Goal: Task Accomplishment & Management: Use online tool/utility

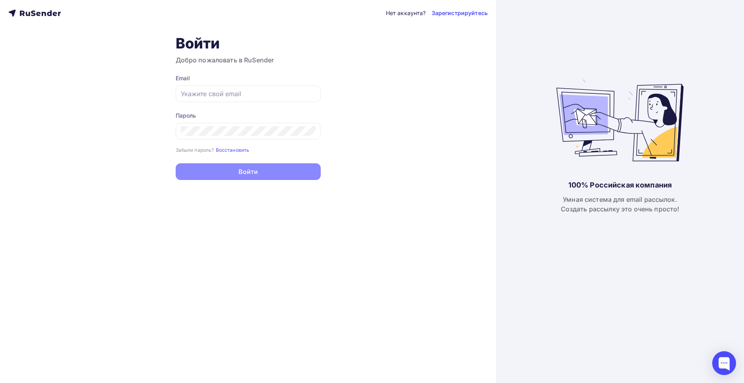
type input "[EMAIL_ADDRESS][DOMAIN_NAME]"
click at [255, 170] on button "Войти" at bounding box center [248, 171] width 145 height 17
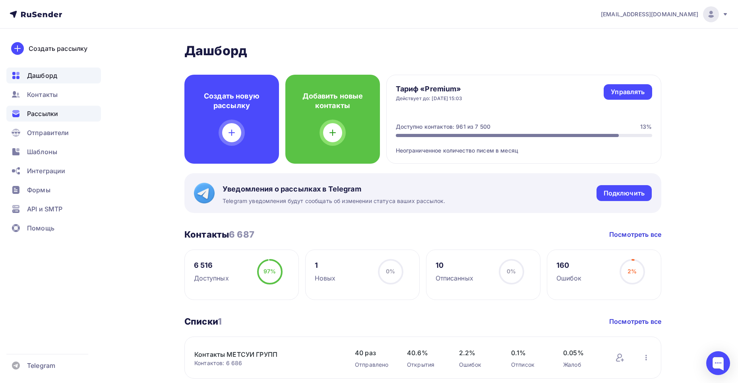
click at [52, 114] on span "Рассылки" at bounding box center [42, 114] width 31 height 10
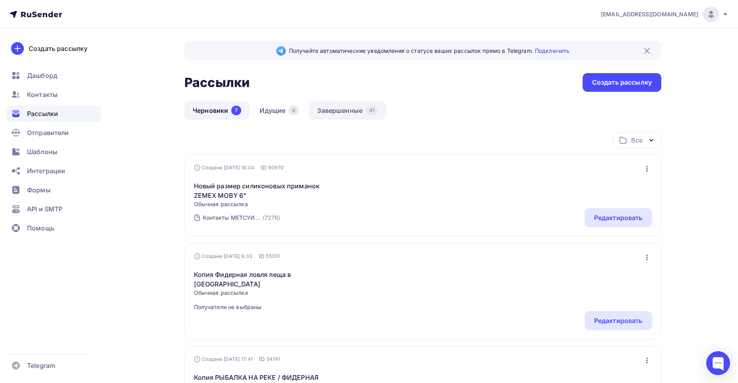
click at [341, 113] on link "Завершенные 41" at bounding box center [348, 110] width 78 height 18
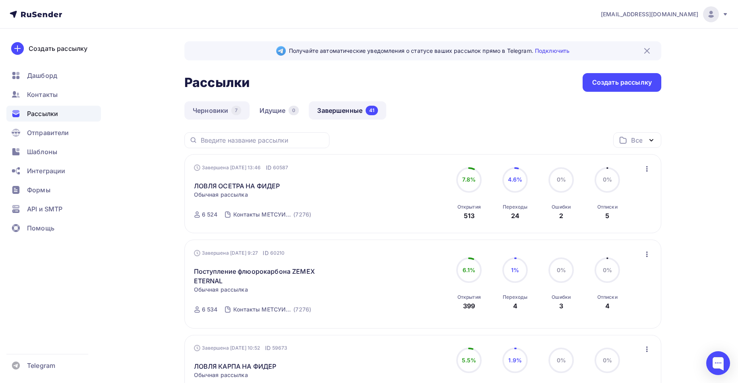
click at [215, 112] on link "Черновики 7" at bounding box center [216, 110] width 65 height 18
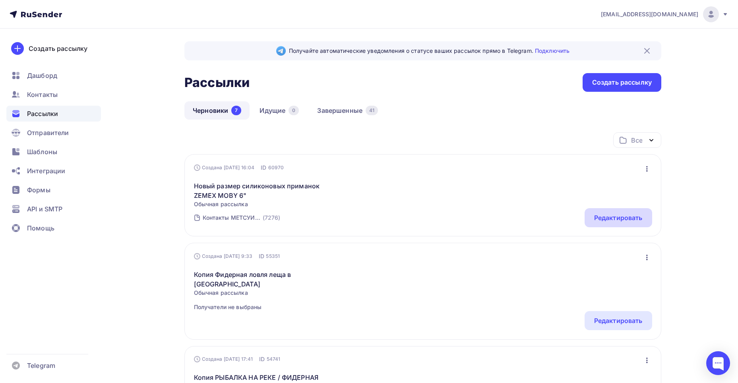
click at [626, 217] on div "Редактировать" at bounding box center [618, 218] width 48 height 10
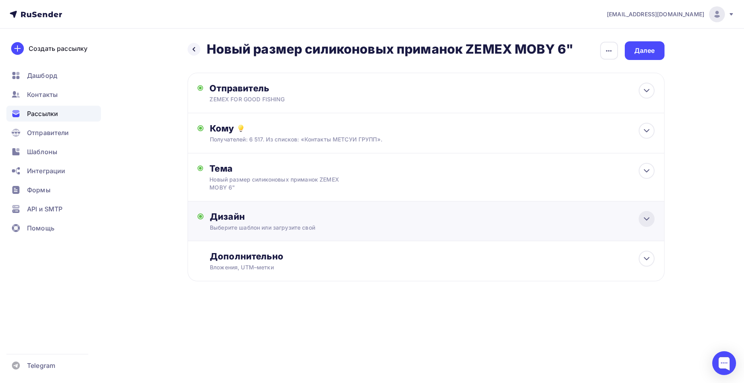
click at [647, 221] on icon at bounding box center [647, 219] width 10 height 10
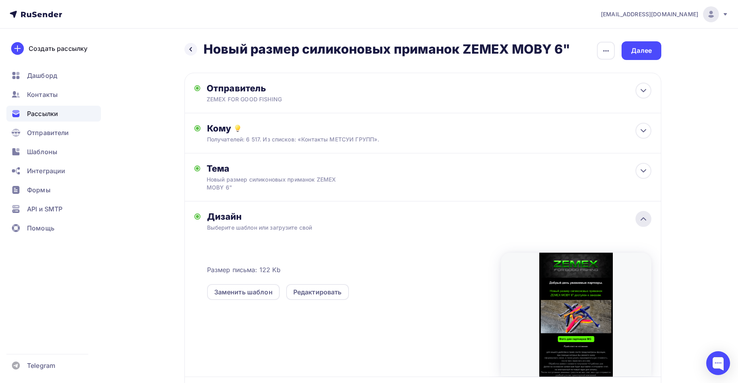
click at [644, 219] on icon at bounding box center [643, 219] width 5 height 2
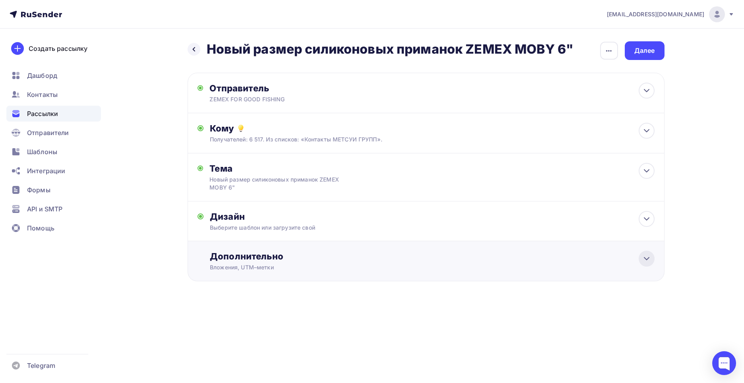
click at [647, 261] on icon at bounding box center [647, 259] width 10 height 10
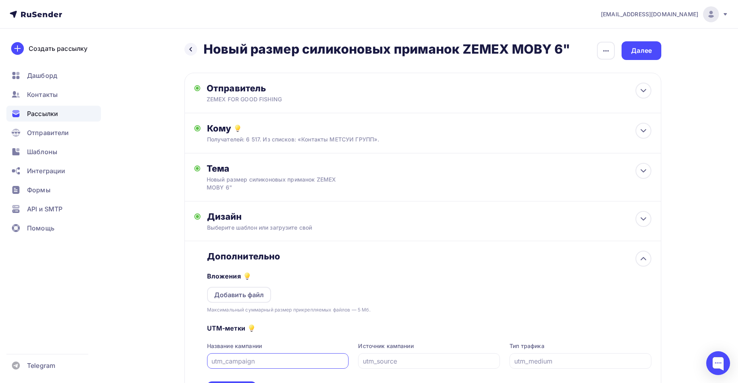
scroll to position [75, 0]
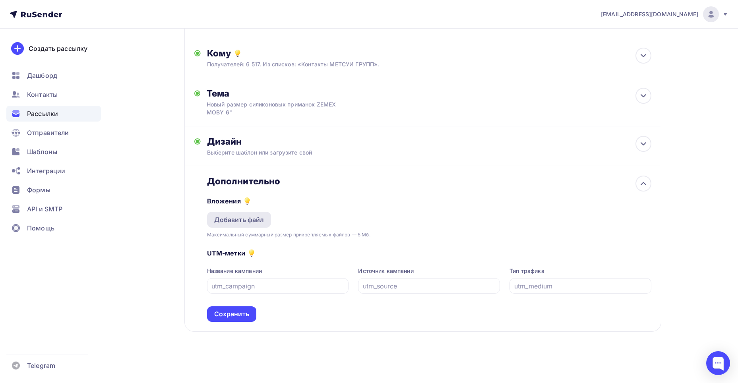
click at [252, 222] on div "Добавить файл" at bounding box center [239, 220] width 50 height 10
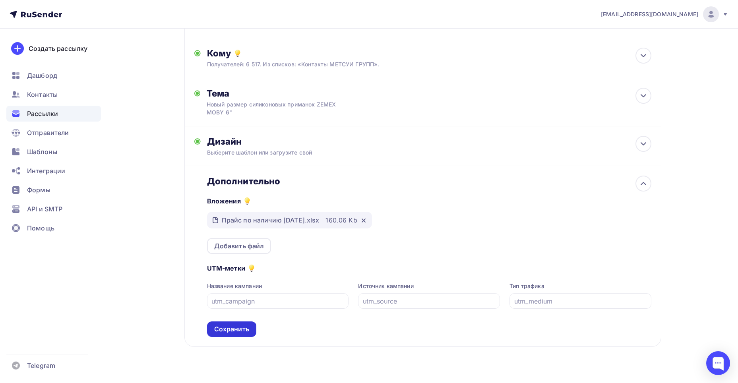
click at [240, 330] on div "Сохранить" at bounding box center [231, 329] width 35 height 9
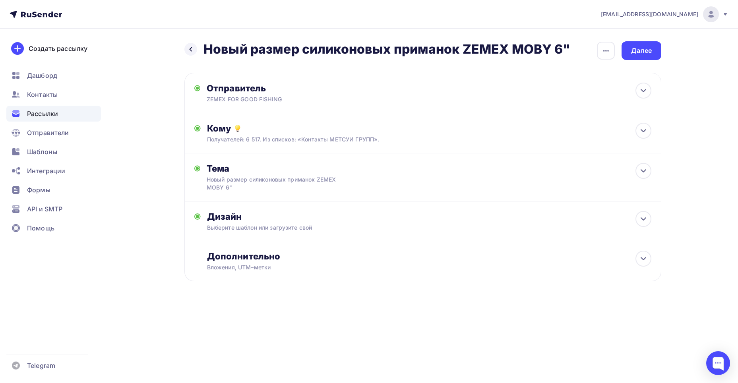
scroll to position [0, 0]
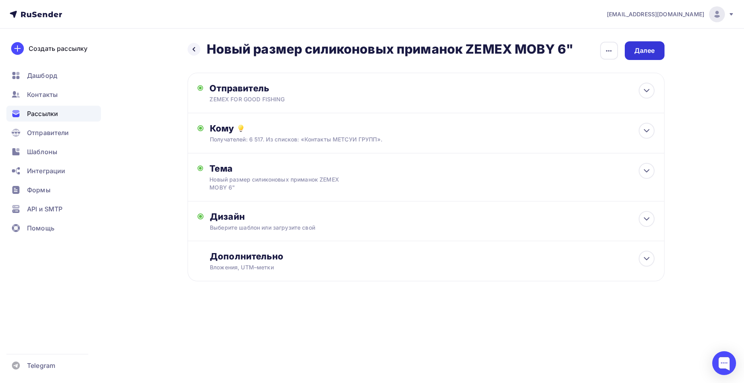
click at [645, 49] on div "Далее" at bounding box center [644, 50] width 21 height 9
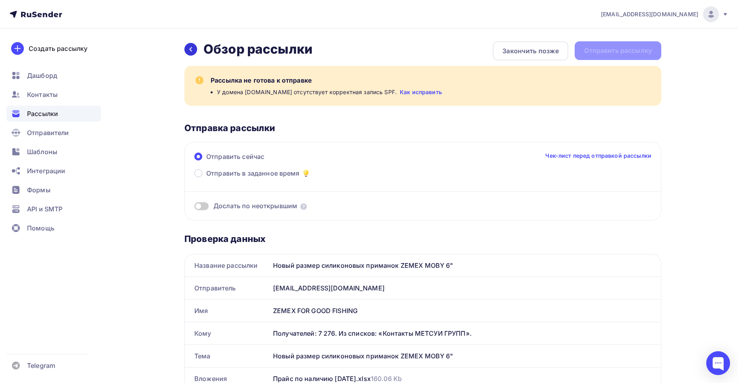
click at [192, 50] on icon at bounding box center [191, 49] width 6 height 6
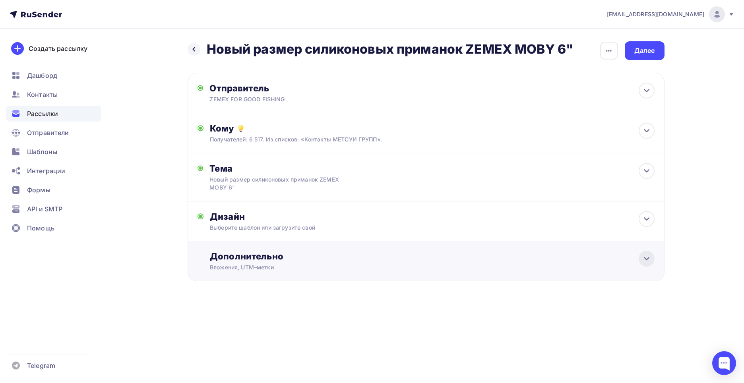
click at [646, 260] on icon at bounding box center [646, 259] width 5 height 2
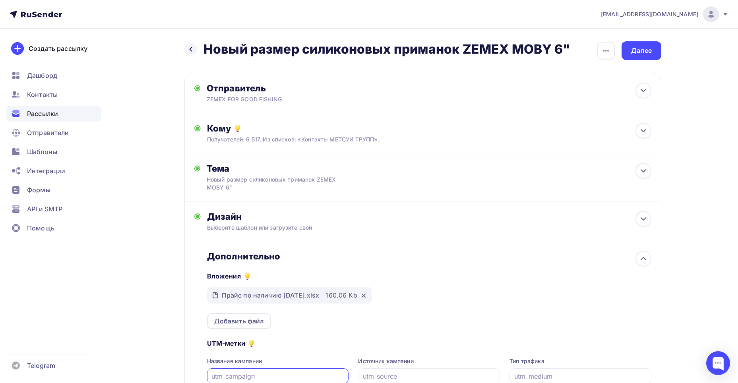
scroll to position [90, 0]
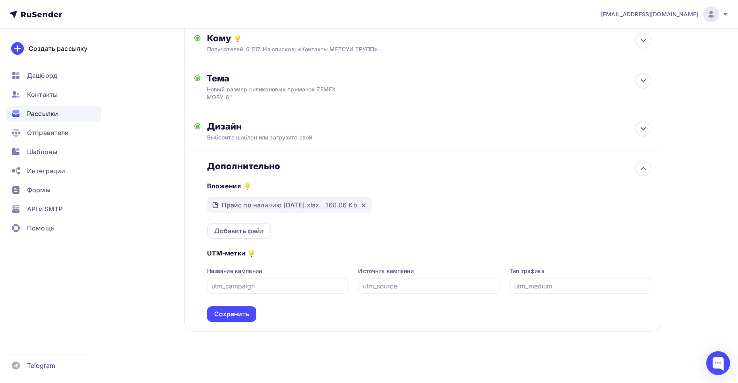
click at [242, 313] on div "Сохранить" at bounding box center [231, 314] width 35 height 9
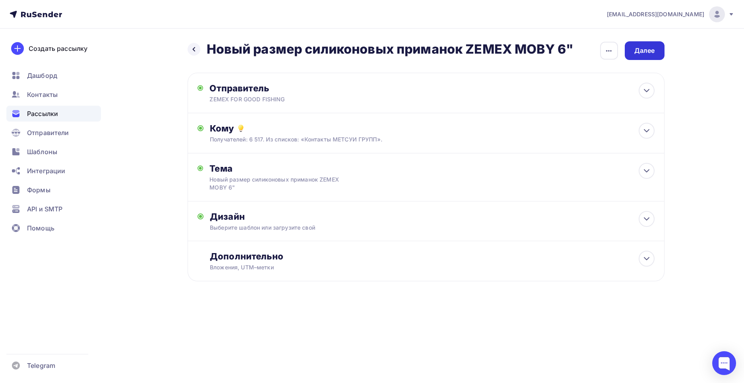
click at [645, 53] on div "Далее" at bounding box center [644, 50] width 21 height 9
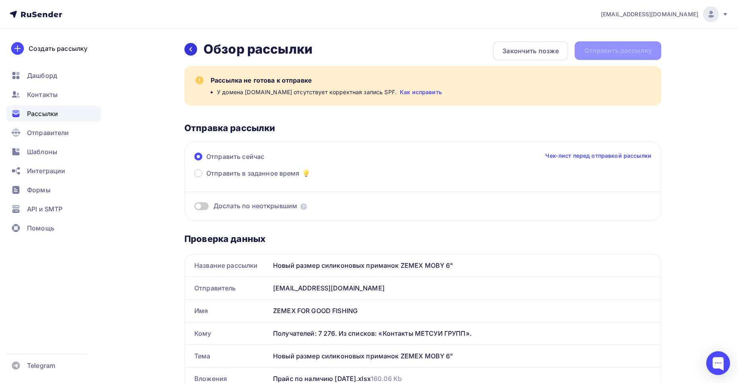
click at [188, 49] on icon at bounding box center [191, 49] width 6 height 6
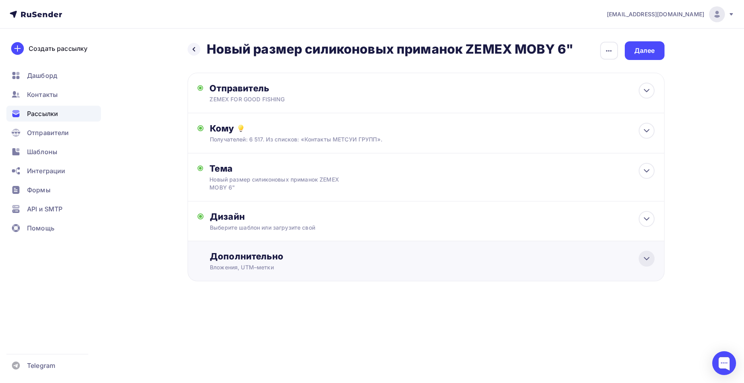
click at [643, 260] on icon at bounding box center [647, 259] width 10 height 10
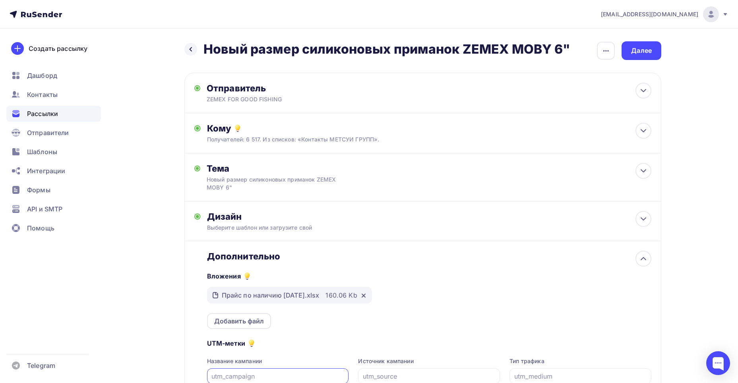
scroll to position [90, 0]
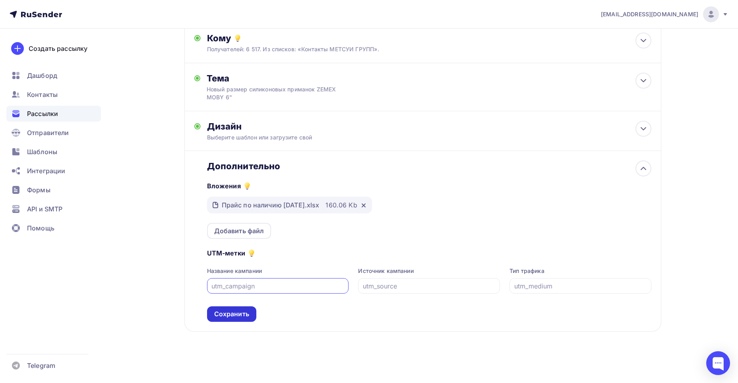
click at [238, 311] on div "Сохранить" at bounding box center [231, 314] width 35 height 9
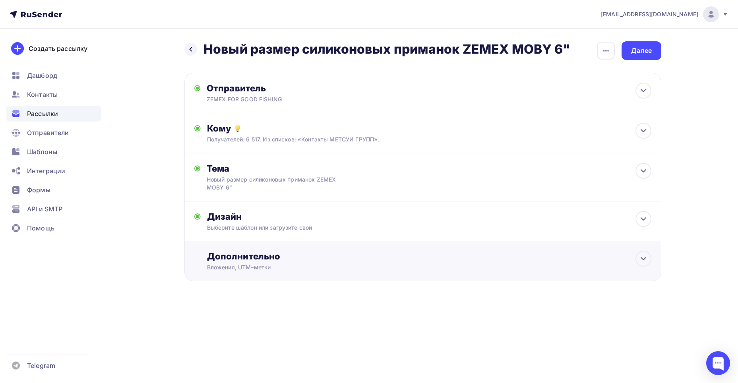
scroll to position [0, 0]
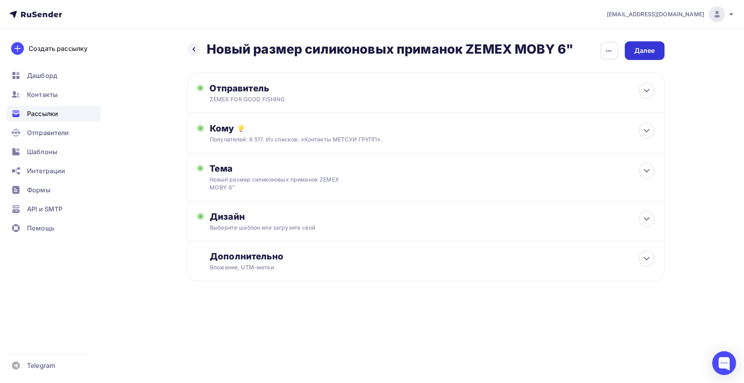
click at [648, 47] on div "Далее" at bounding box center [644, 50] width 21 height 9
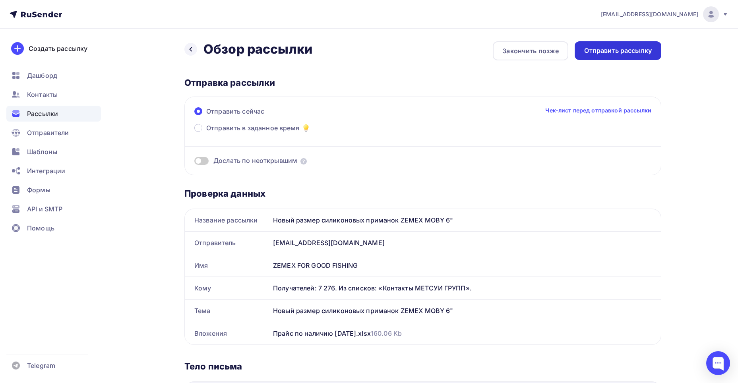
click at [630, 50] on div "Отправить рассылку" at bounding box center [618, 50] width 68 height 9
